Goal: Check status: Check status

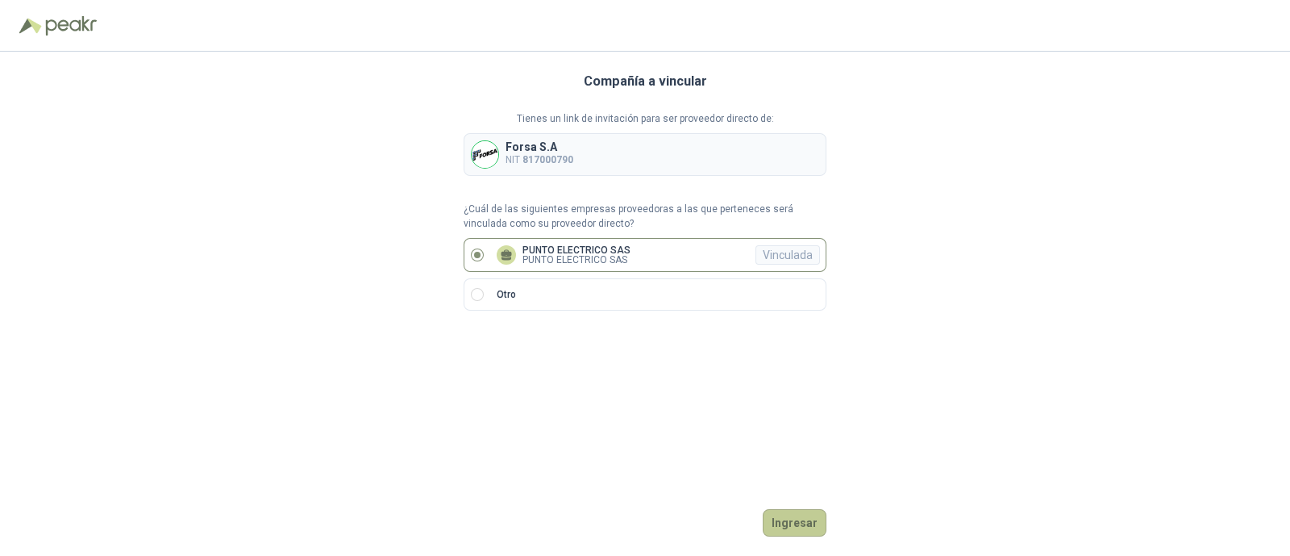
click at [810, 527] on button "Ingresar" at bounding box center [795, 522] width 64 height 27
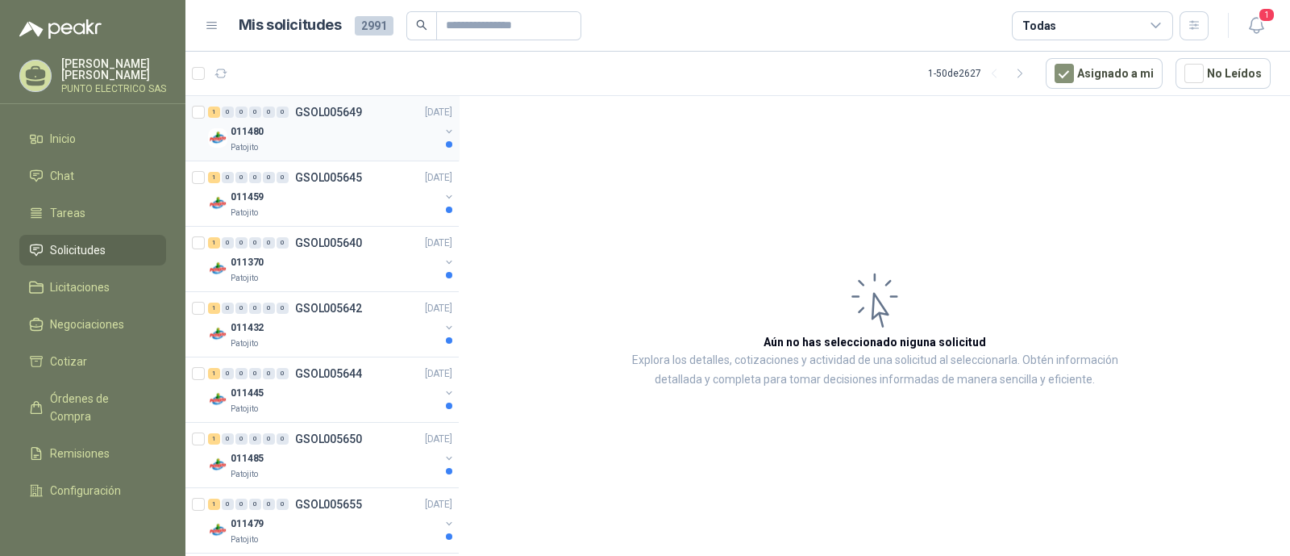
click at [307, 146] on div "Patojito" at bounding box center [335, 147] width 209 height 13
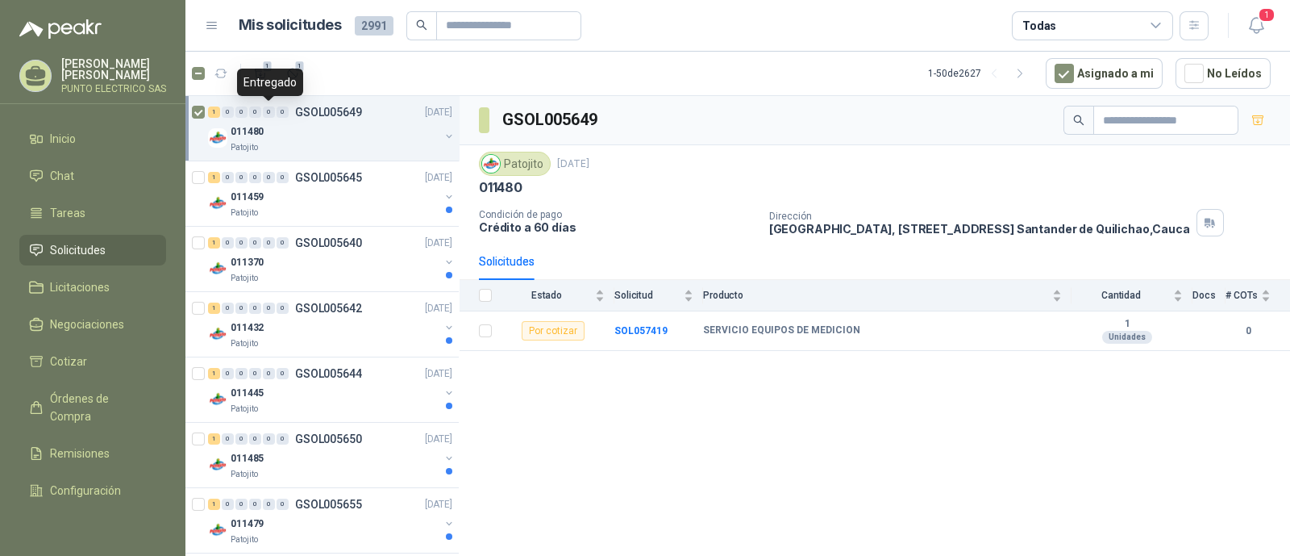
click at [290, 81] on div "Entregado" at bounding box center [270, 82] width 66 height 27
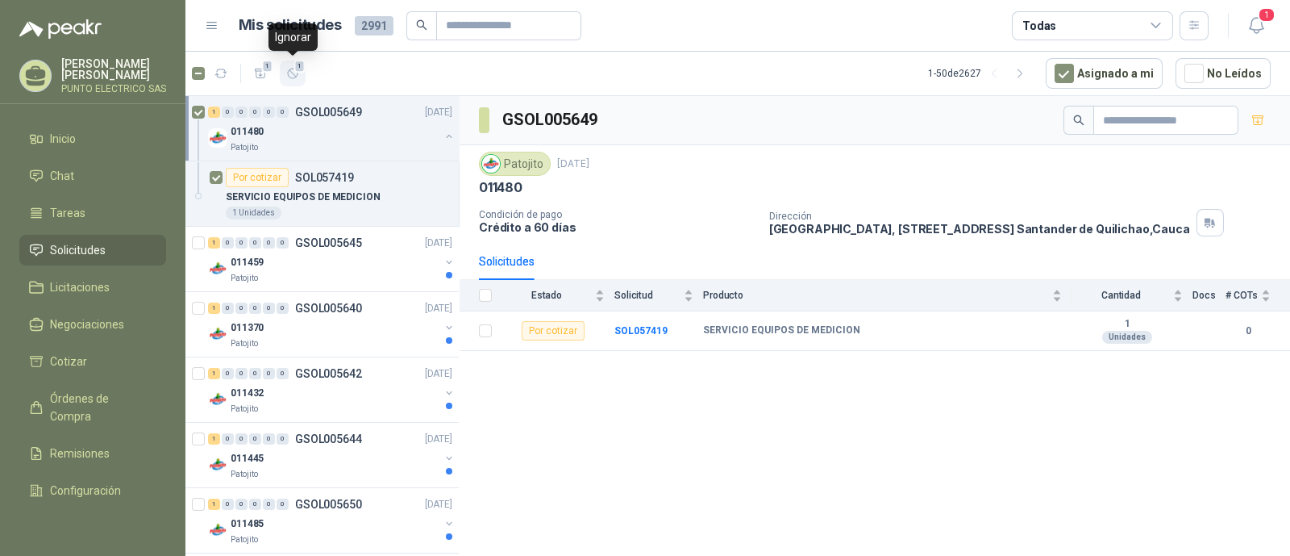
click at [298, 78] on icon "button" at bounding box center [293, 74] width 14 height 14
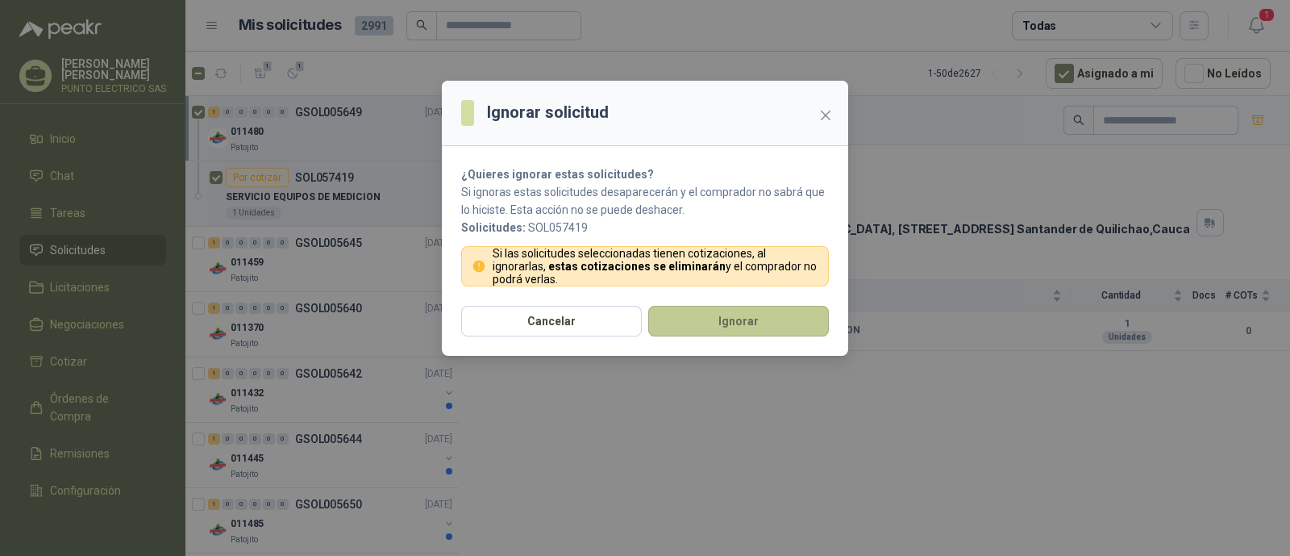
click at [719, 309] on button "Ignorar" at bounding box center [738, 321] width 181 height 31
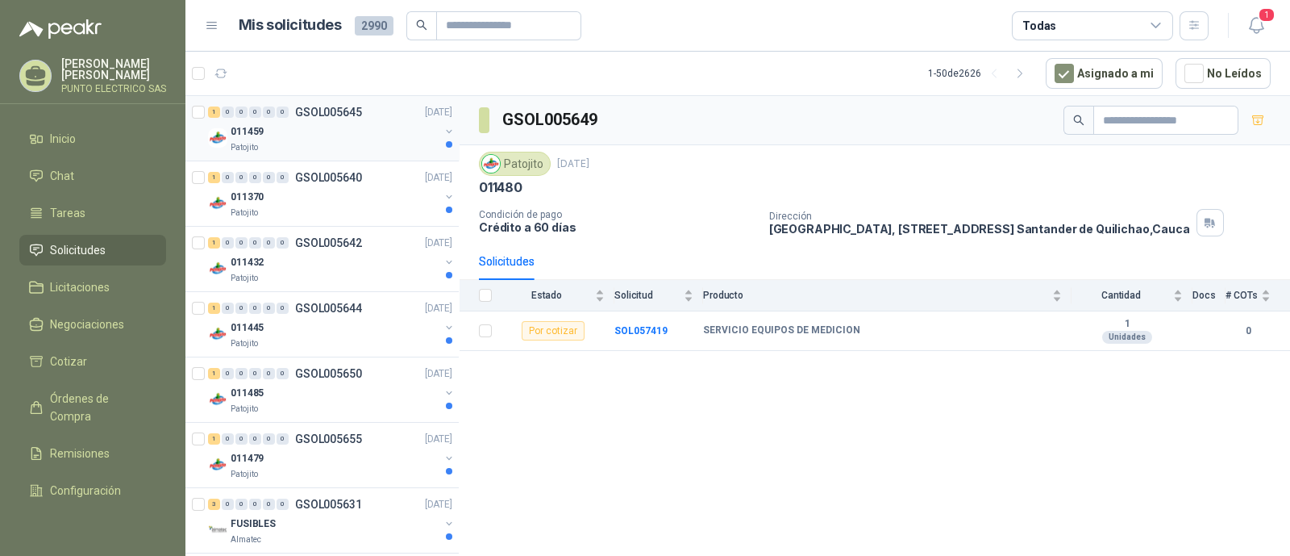
click at [338, 145] on div "Patojito" at bounding box center [335, 147] width 209 height 13
click at [291, 77] on icon "button" at bounding box center [293, 74] width 14 height 14
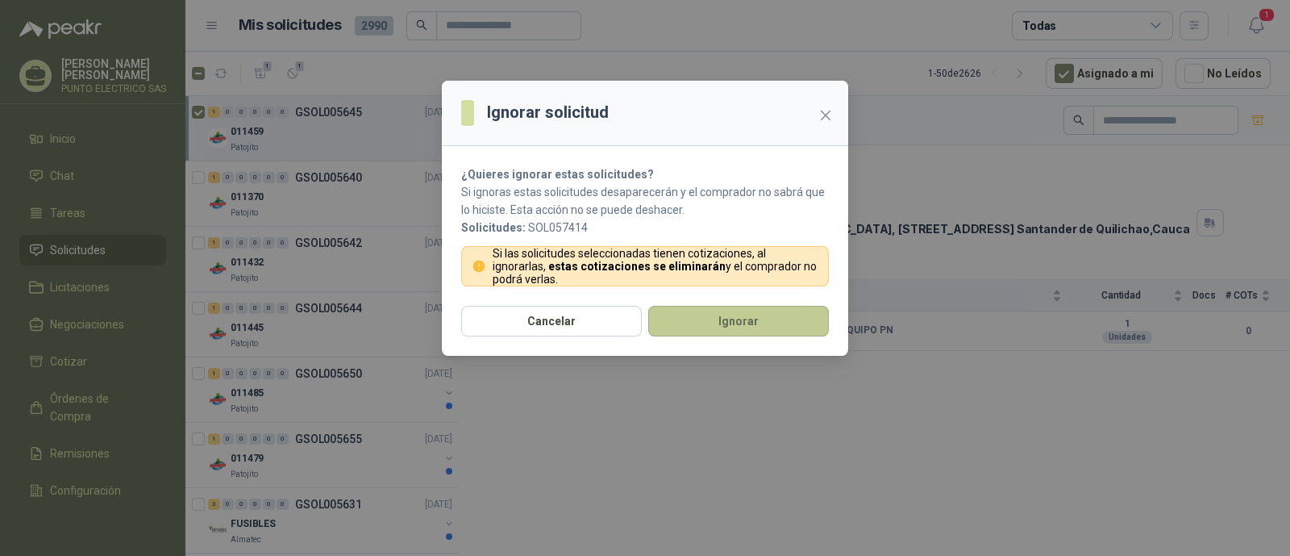
click at [734, 312] on button "Ignorar" at bounding box center [738, 321] width 181 height 31
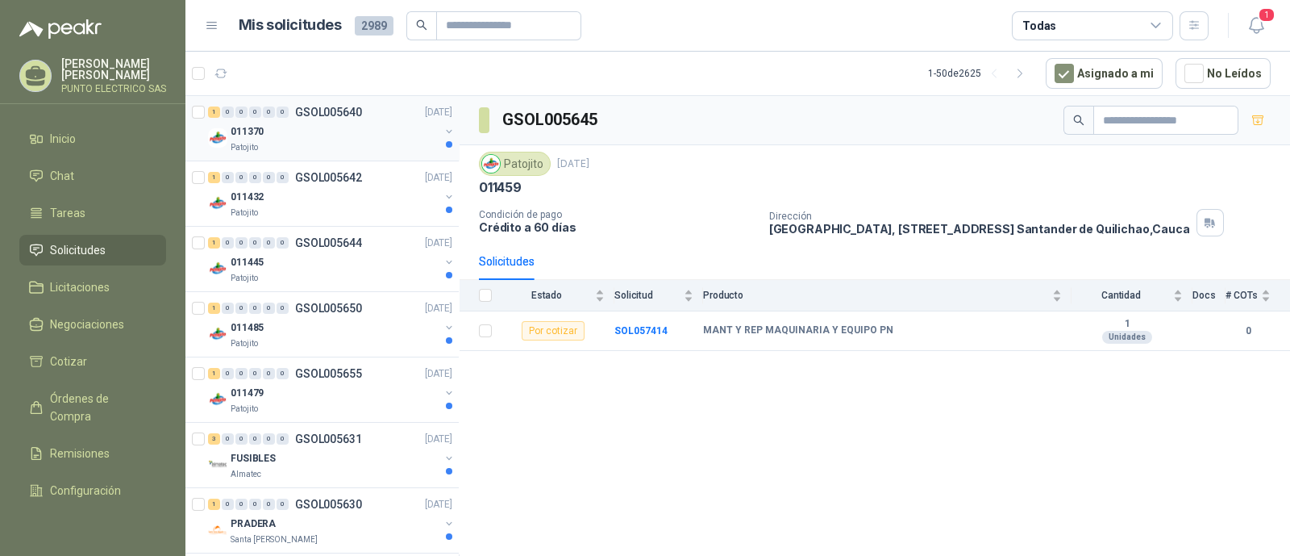
click at [340, 150] on div "Patojito" at bounding box center [335, 147] width 209 height 13
click at [294, 67] on div "5" at bounding box center [293, 74] width 14 height 14
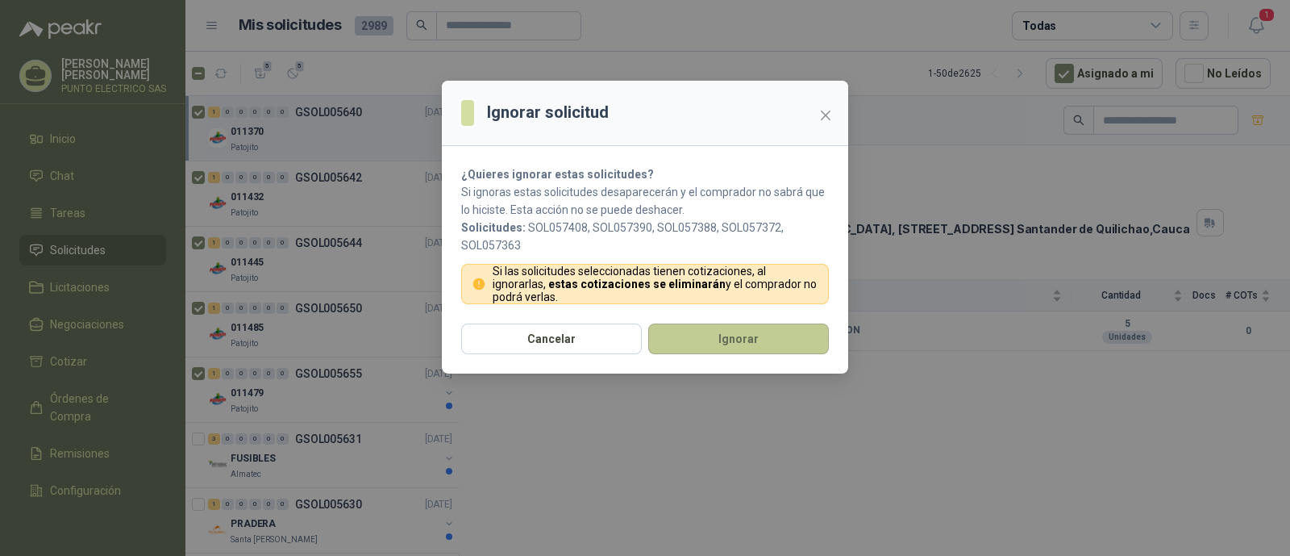
click at [732, 330] on button "Ignorar" at bounding box center [738, 338] width 181 height 31
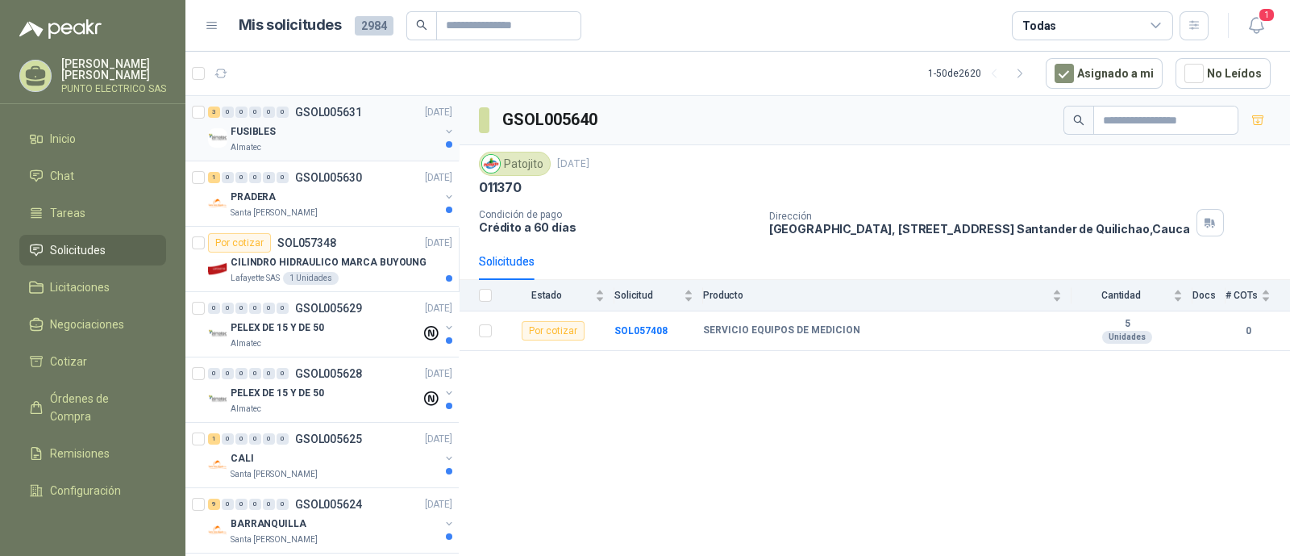
click at [323, 141] on div "Almatec" at bounding box center [335, 147] width 209 height 13
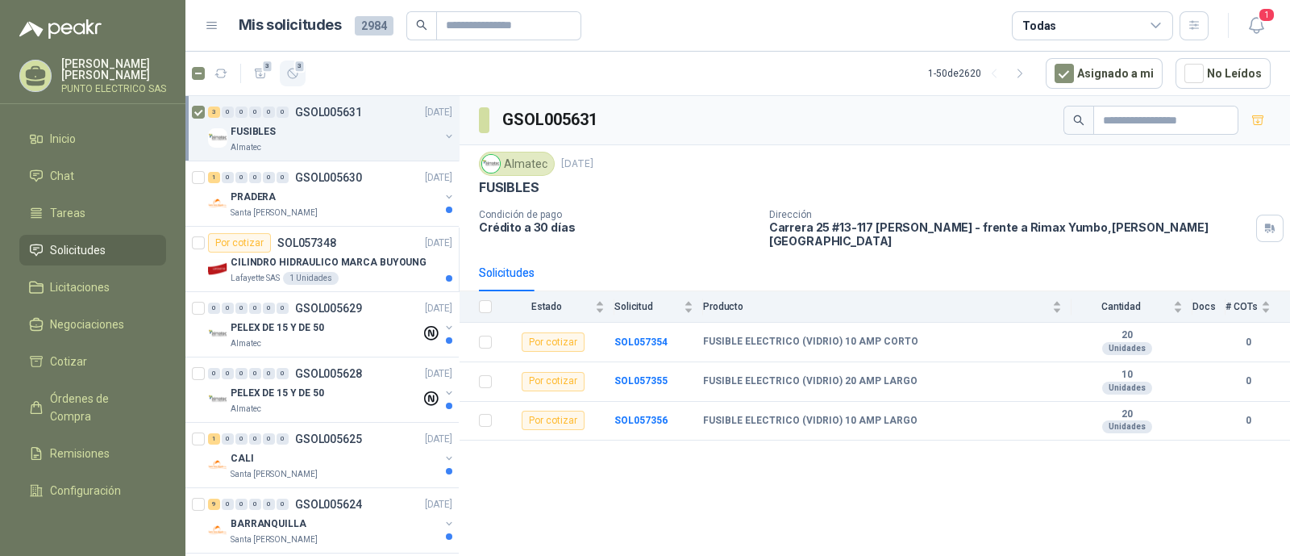
click at [296, 77] on icon "button" at bounding box center [293, 74] width 10 height 10
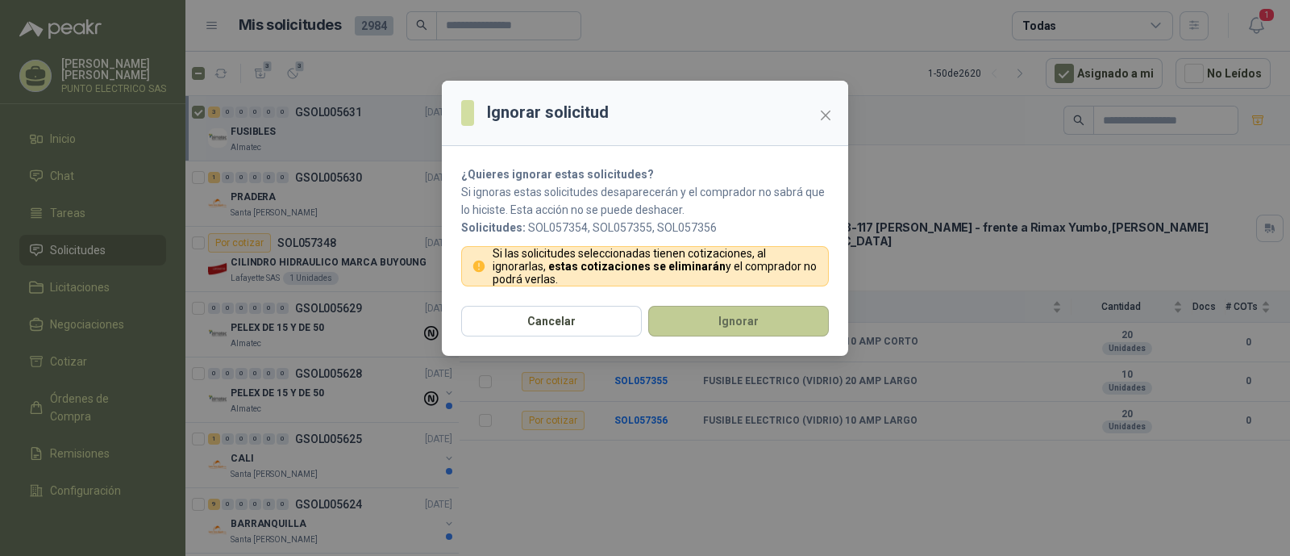
click at [759, 323] on button "Ignorar" at bounding box center [738, 321] width 181 height 31
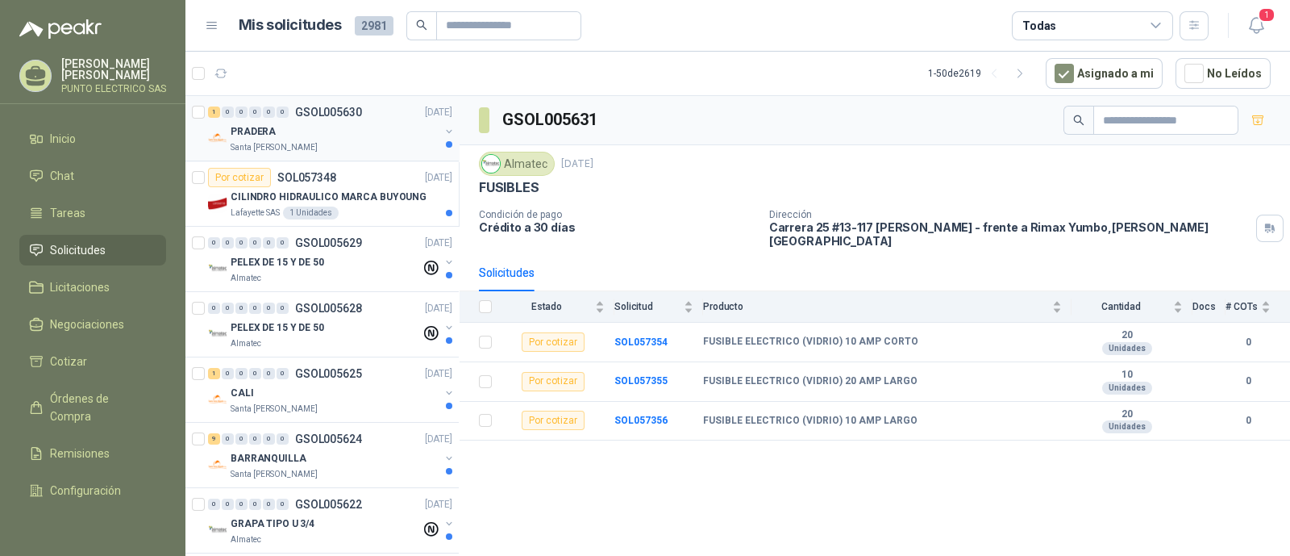
click at [300, 137] on div "PRADERA" at bounding box center [335, 131] width 209 height 19
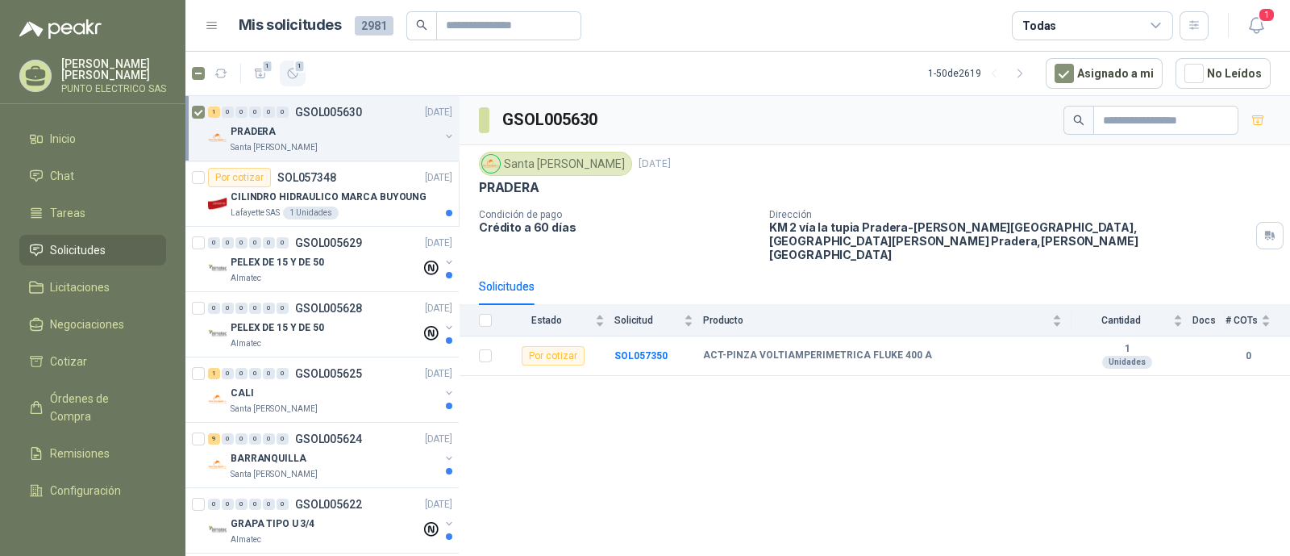
click at [294, 71] on icon "button" at bounding box center [293, 74] width 14 height 14
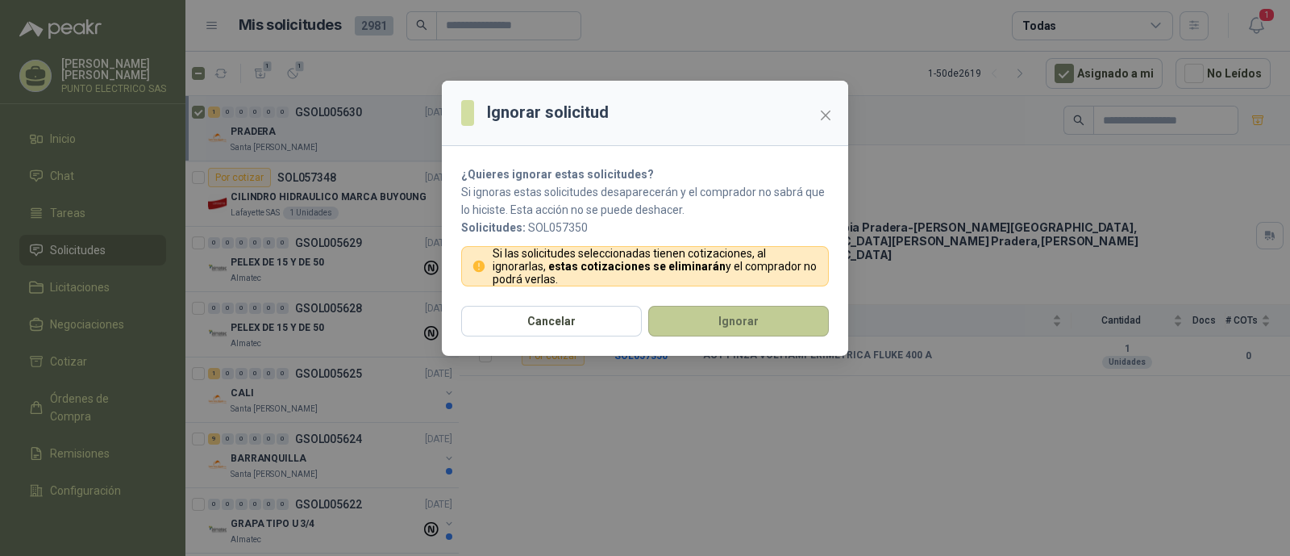
click at [715, 311] on button "Ignorar" at bounding box center [738, 321] width 181 height 31
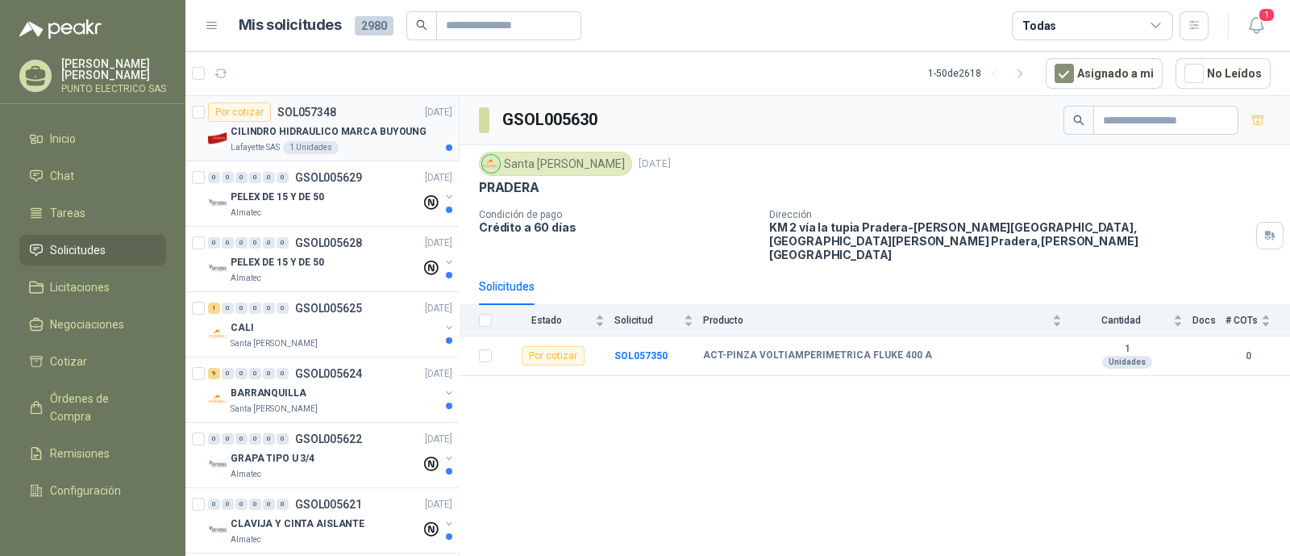
click at [377, 139] on div "CILINDRO HIDRAULICO MARCA BUYOUNG" at bounding box center [342, 131] width 222 height 19
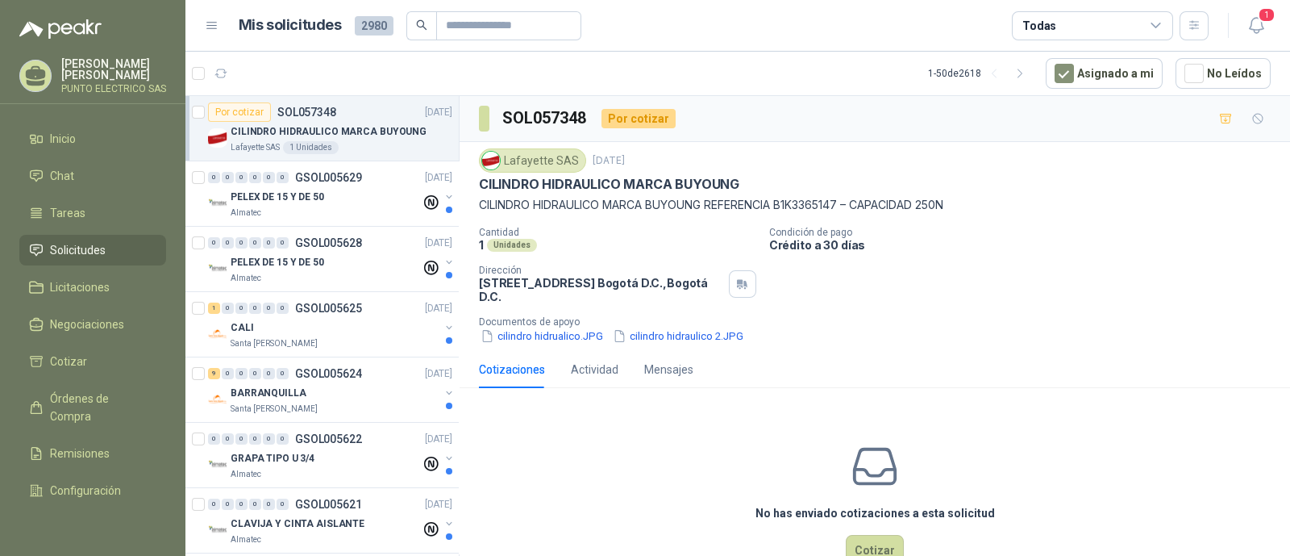
click at [198, 119] on div at bounding box center [198, 128] width 13 height 52
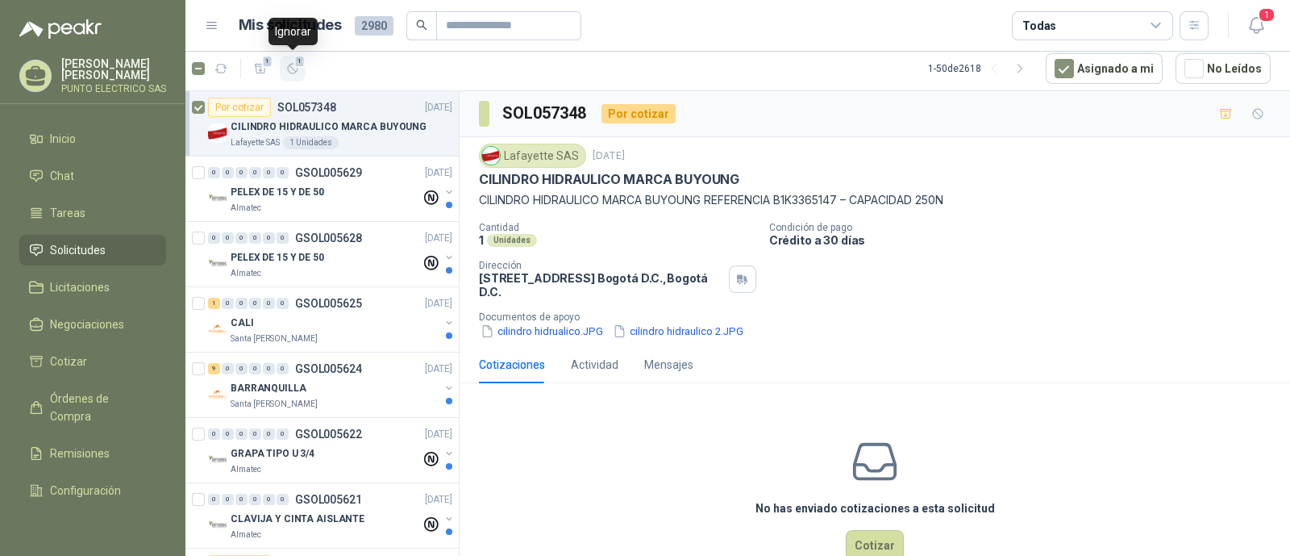
click at [298, 70] on icon "button" at bounding box center [293, 69] width 14 height 14
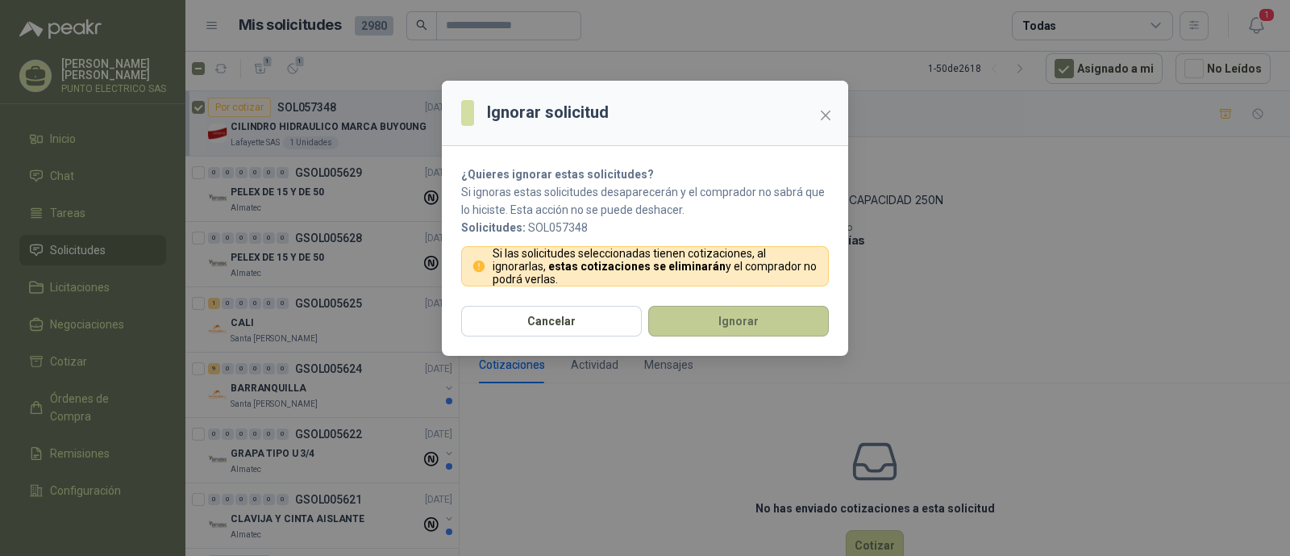
click at [722, 313] on button "Ignorar" at bounding box center [738, 321] width 181 height 31
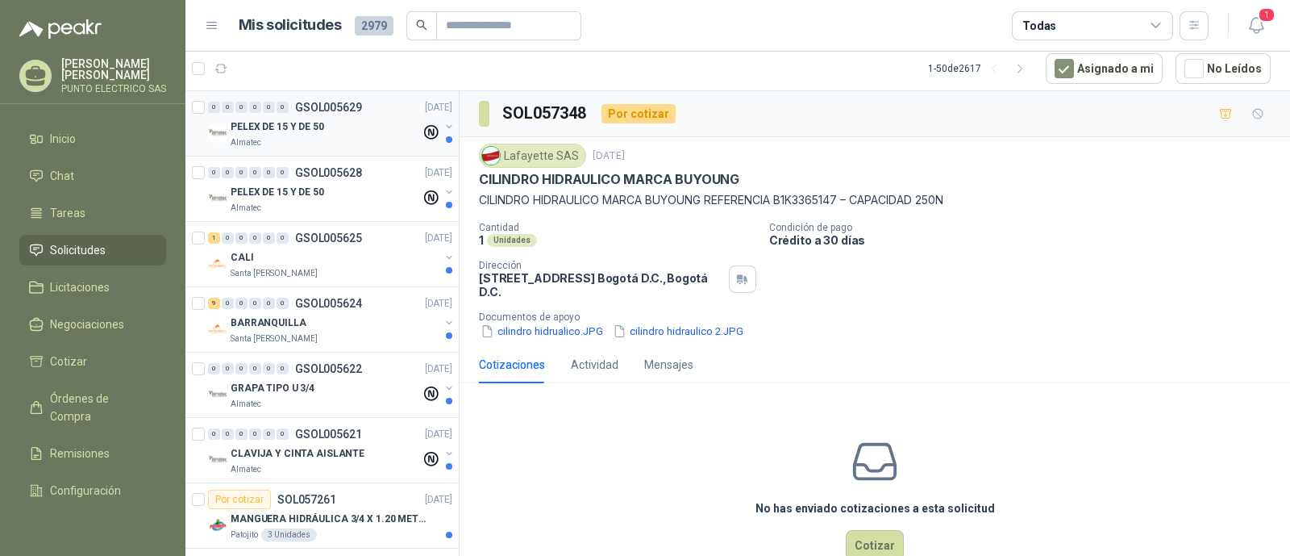
click at [319, 133] on div "PELEX DE 15 Y DE 50" at bounding box center [326, 126] width 190 height 19
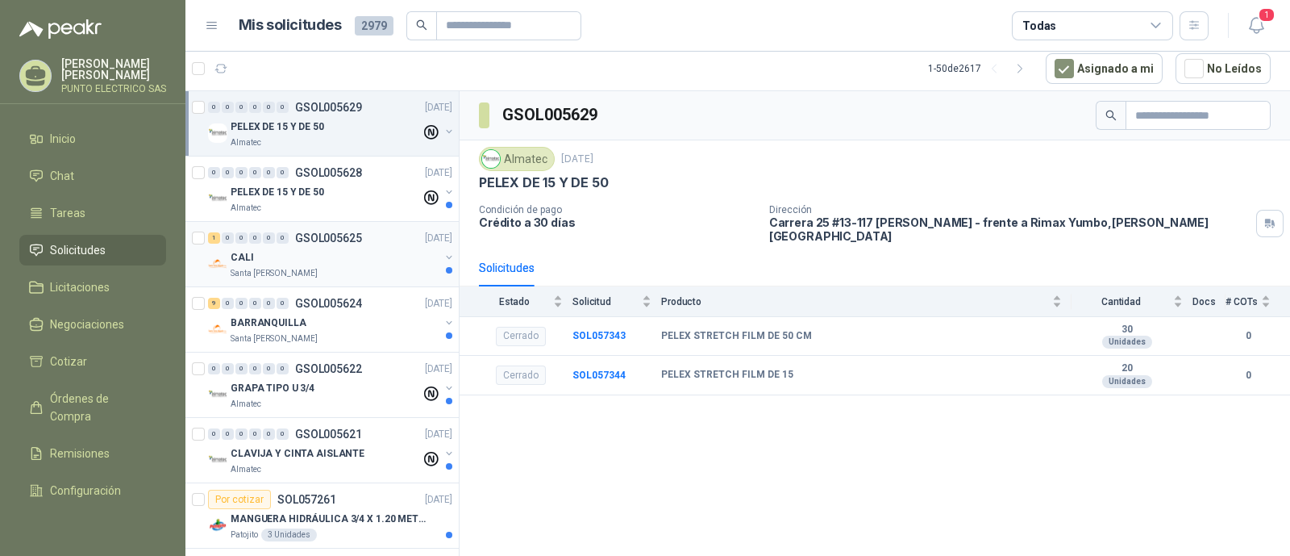
click at [302, 250] on div "CALI" at bounding box center [335, 257] width 209 height 19
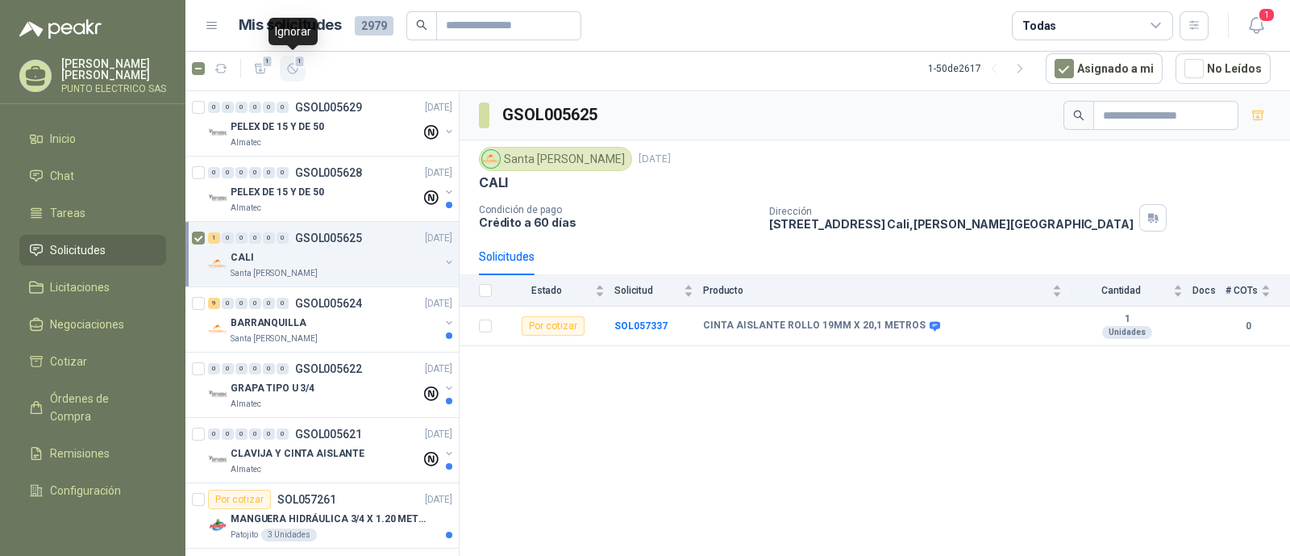
click at [302, 73] on button "1" at bounding box center [293, 69] width 26 height 26
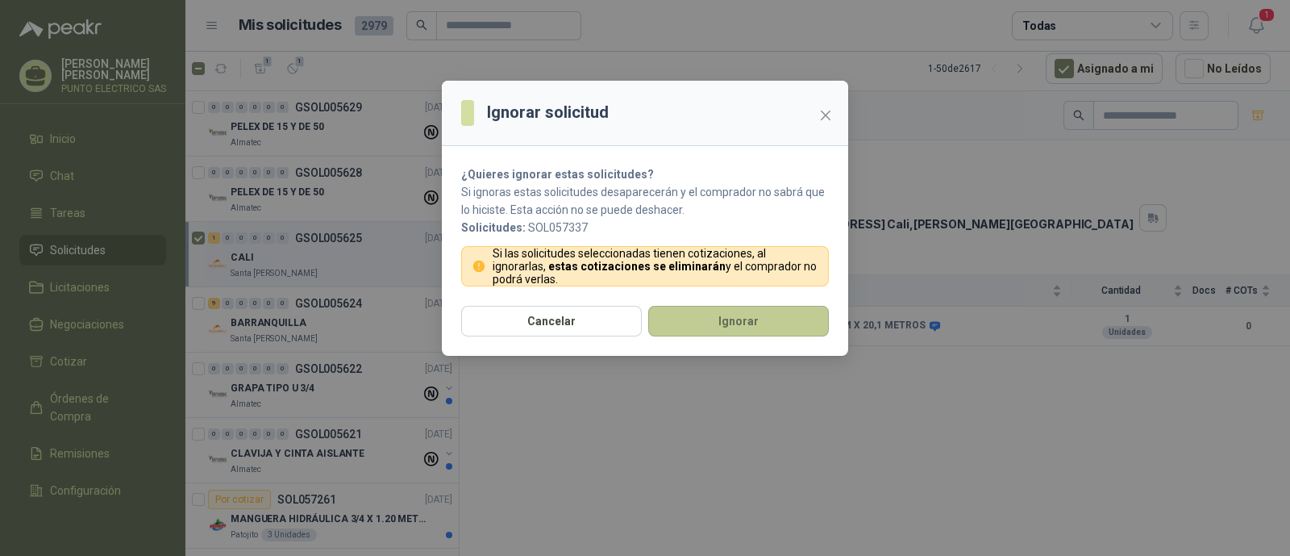
click at [723, 312] on button "Ignorar" at bounding box center [738, 321] width 181 height 31
